Goal: Register for event/course: Sign up to attend an event or enroll in a course

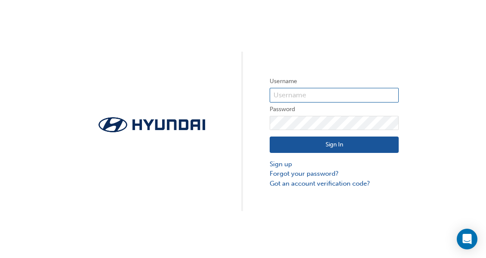
type input "[PERSON_NAME][EMAIL_ADDRESS][DOMAIN_NAME]"
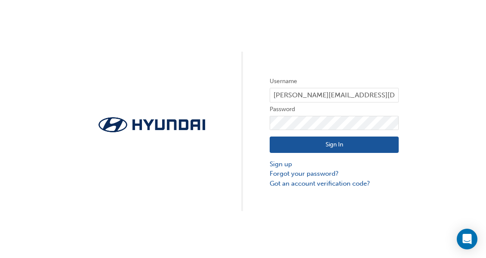
click at [343, 140] on button "Sign In" at bounding box center [334, 144] width 129 height 16
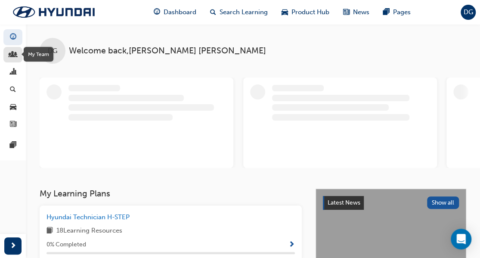
click at [11, 54] on span "people-icon" at bounding box center [13, 55] width 6 height 8
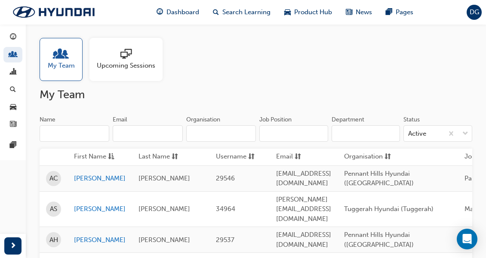
click at [124, 61] on span "sessionType_ONLINE_URL-icon" at bounding box center [126, 55] width 11 height 12
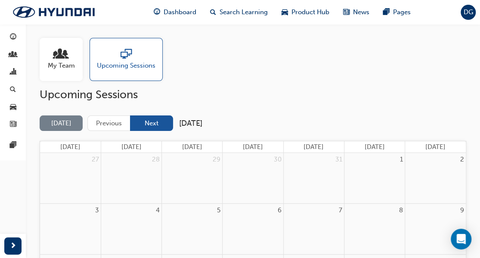
click at [158, 123] on button "Next" at bounding box center [151, 123] width 43 height 16
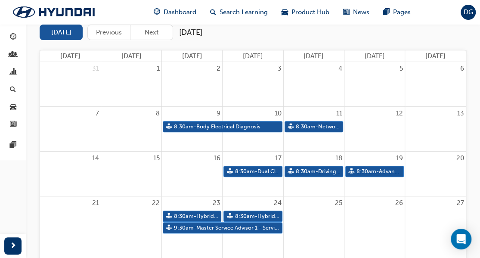
scroll to position [117, 0]
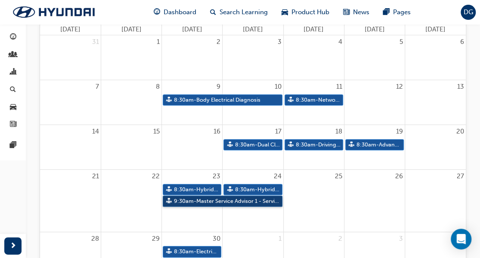
click at [212, 201] on link "9:30am - Master Service Advisor 1 - Service Excellence Masterclass" at bounding box center [223, 201] width 120 height 12
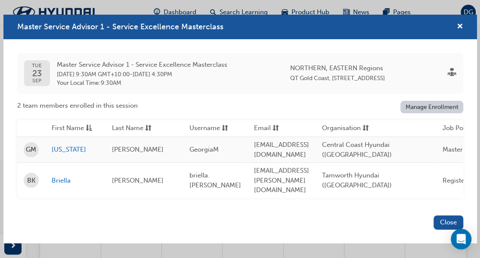
scroll to position [95, 0]
click at [432, 110] on link "Manage Enrollment" at bounding box center [431, 107] width 63 height 12
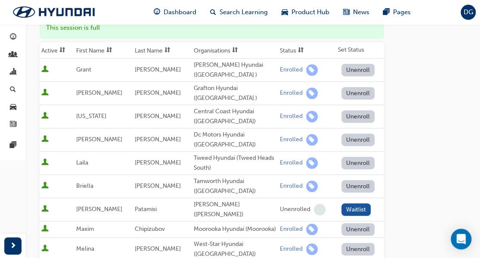
scroll to position [123, 0]
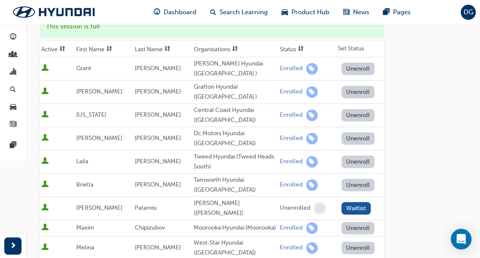
drag, startPoint x: 480, startPoint y: 100, endPoint x: 483, endPoint y: 114, distance: 13.7
click at [480, 113] on html "Your version of Internet Explorer is outdated and not supported. Please upgrade…" at bounding box center [240, 6] width 480 height 258
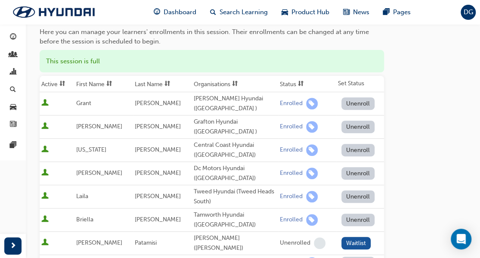
scroll to position [0, 0]
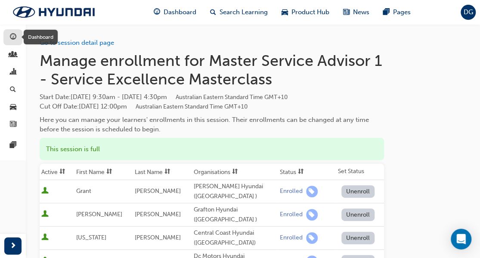
click at [14, 37] on span "guage-icon" at bounding box center [13, 38] width 6 height 8
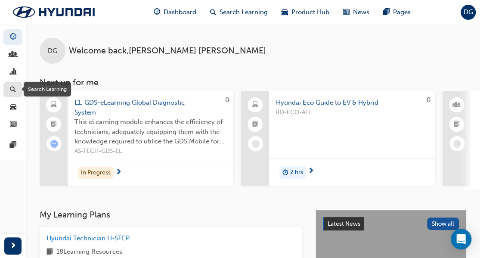
click at [10, 88] on span "search-icon" at bounding box center [13, 90] width 6 height 8
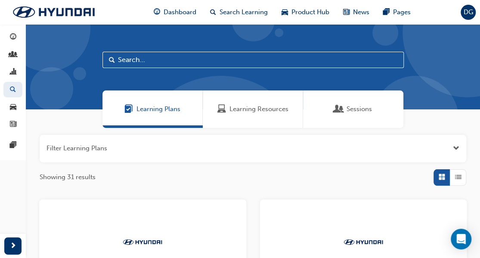
click at [358, 108] on span "Sessions" at bounding box center [358, 109] width 25 height 10
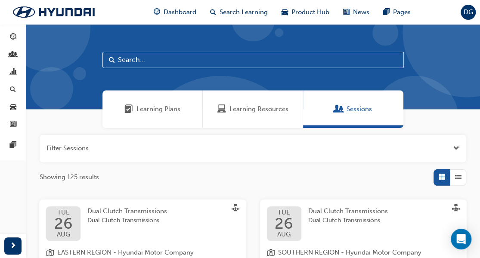
click at [58, 143] on button "button" at bounding box center [253, 149] width 426 height 28
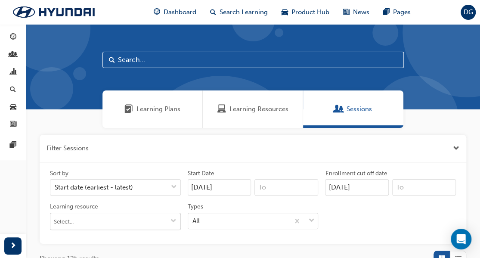
click at [171, 222] on span "down-icon" at bounding box center [173, 221] width 6 height 7
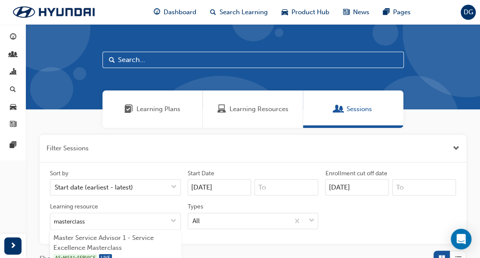
type input "masterclass"
click at [260, 255] on div "Showing 125 results" at bounding box center [253, 258] width 426 height 16
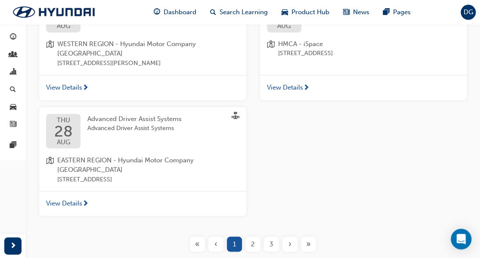
scroll to position [640, 0]
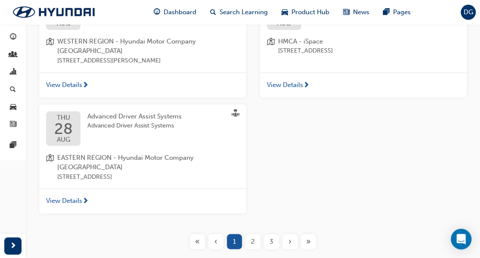
click at [256, 234] on div "2" at bounding box center [252, 241] width 15 height 15
click at [253, 236] on span "2" at bounding box center [253, 241] width 4 height 10
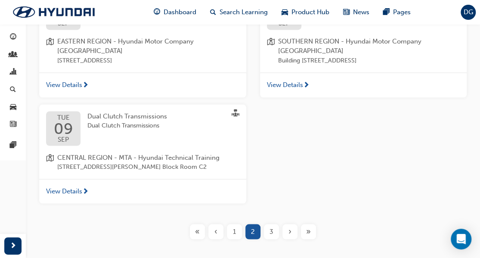
click at [272, 226] on span "3" at bounding box center [271, 231] width 4 height 10
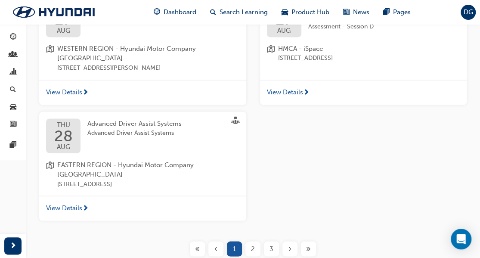
scroll to position [656, 0]
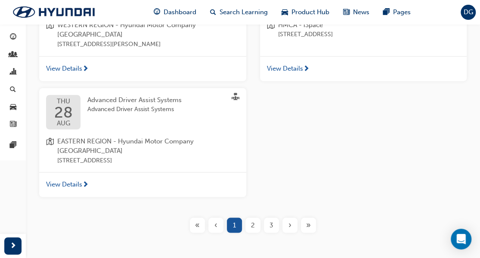
click at [269, 217] on div "3" at bounding box center [271, 224] width 15 height 15
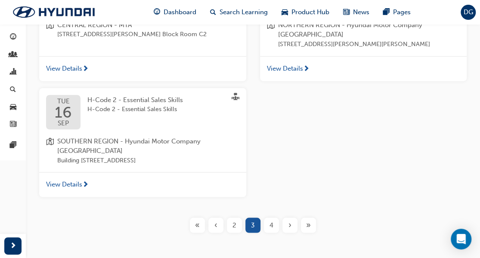
click at [270, 220] on span "4" at bounding box center [271, 225] width 4 height 10
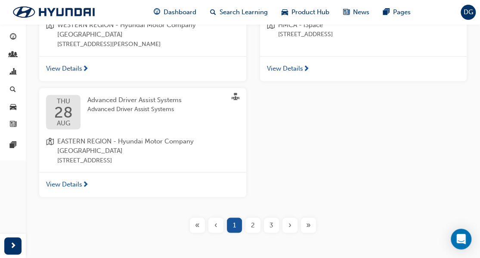
click at [270, 220] on span "3" at bounding box center [271, 225] width 4 height 10
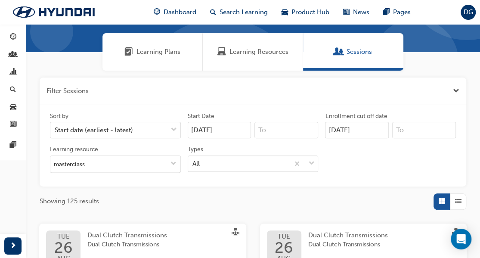
scroll to position [54, 0]
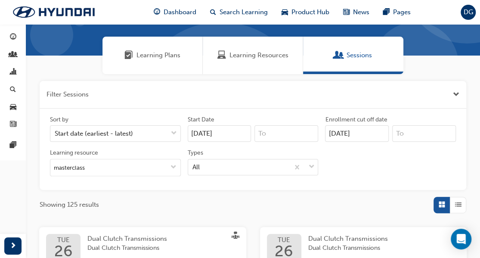
click at [365, 134] on input "[DATE]" at bounding box center [357, 133] width 64 height 16
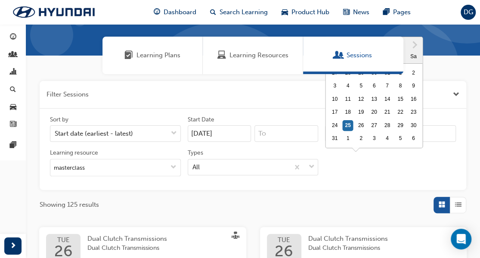
click at [408, 161] on div "Sort by Start date (earliest - latest) Start Date [DATE] Enrollment cut off dat…" at bounding box center [252, 149] width 413 height 68
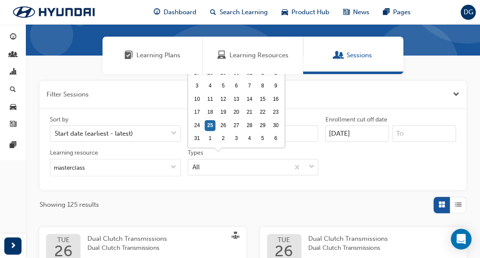
click at [226, 130] on input "[DATE]" at bounding box center [220, 133] width 64 height 16
drag, startPoint x: 270, startPoint y: 102, endPoint x: 279, endPoint y: 118, distance: 18.5
click at [276, 132] on div "Start Date [DATE] Previous Month Next Month [DATE] Su Mo Tu We Th Fr Sa 27 28 2…" at bounding box center [253, 128] width 138 height 27
drag, startPoint x: 190, startPoint y: 86, endPoint x: 192, endPoint y: 123, distance: 37.0
click at [192, 123] on div "Previous Month Next Month [DATE] Su Mo Tu We Th Fr Sa 27 28 29 30 31 1 2 3 4 5 …" at bounding box center [236, 96] width 98 height 118
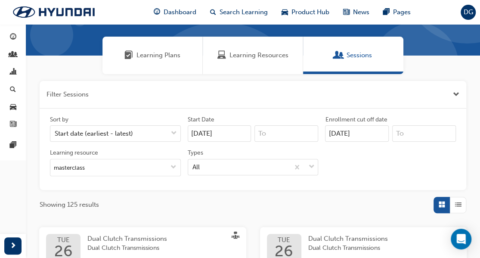
drag, startPoint x: 278, startPoint y: 121, endPoint x: 312, endPoint y: 100, distance: 40.3
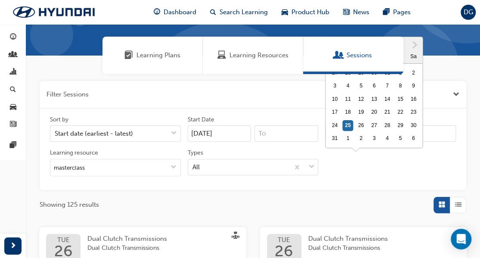
click at [368, 134] on input "[DATE]" at bounding box center [357, 133] width 64 height 16
type input "[DATE]"
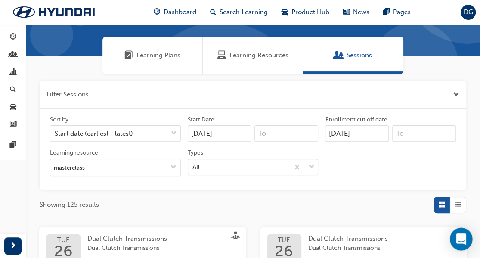
click at [466, 239] on div "Open Intercom Messenger" at bounding box center [461, 239] width 23 height 23
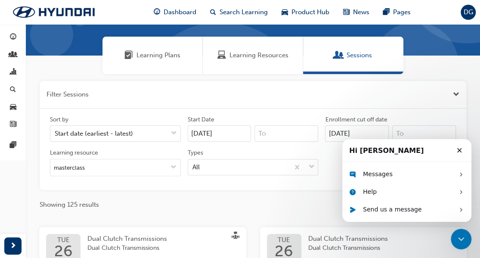
click at [313, 210] on div "Showing 125 results" at bounding box center [253, 205] width 426 height 16
click at [315, 208] on div "Showing 125 results" at bounding box center [253, 205] width 426 height 16
click at [460, 148] on icon "Close" at bounding box center [459, 150] width 7 height 7
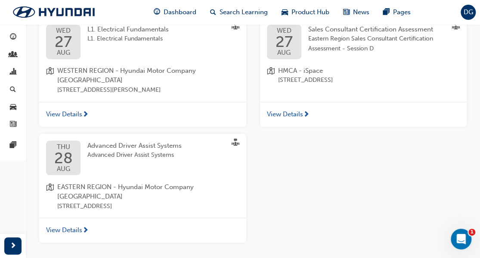
scroll to position [656, 0]
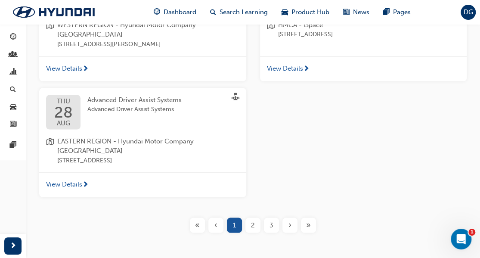
click at [272, 220] on span "3" at bounding box center [271, 225] width 4 height 10
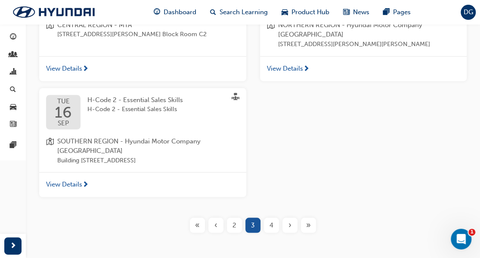
click at [289, 220] on span "›" at bounding box center [289, 225] width 3 height 10
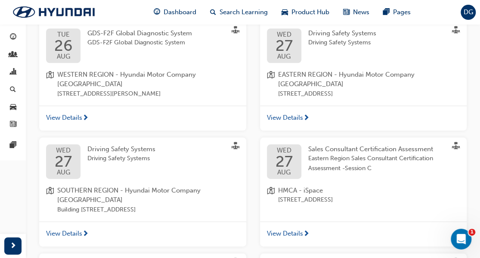
scroll to position [656, 0]
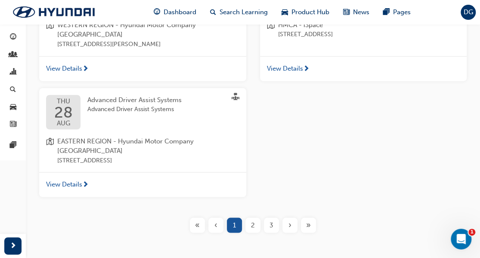
click at [289, 220] on span "›" at bounding box center [289, 225] width 3 height 10
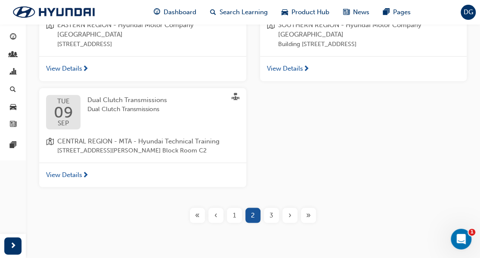
click at [289, 210] on span "›" at bounding box center [289, 215] width 3 height 10
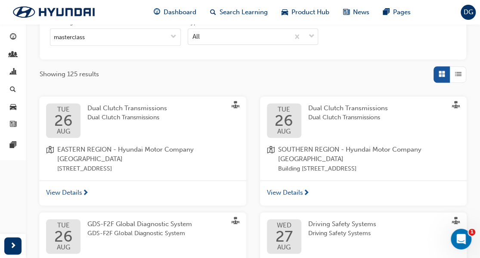
scroll to position [185, 0]
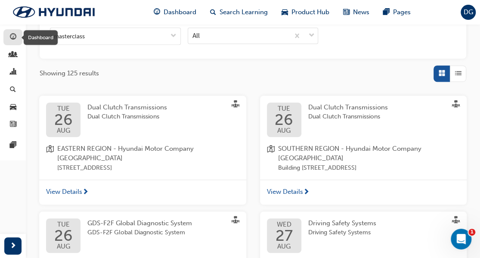
click at [15, 37] on span "guage-icon" at bounding box center [13, 38] width 6 height 8
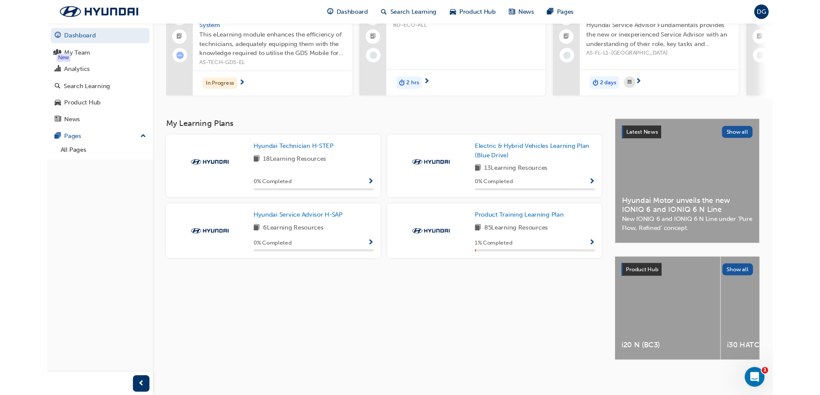
scroll to position [92, 0]
